Goal: Transaction & Acquisition: Purchase product/service

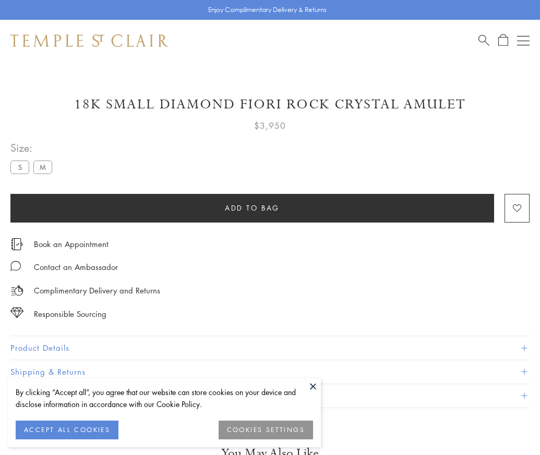
click at [252, 208] on span "Add to bag" at bounding box center [252, 207] width 55 height 11
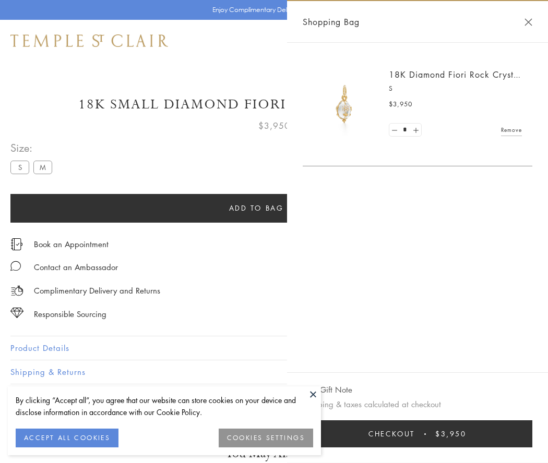
click at [424, 434] on button "Checkout $3,950" at bounding box center [418, 433] width 230 height 27
